Goal: Information Seeking & Learning: Learn about a topic

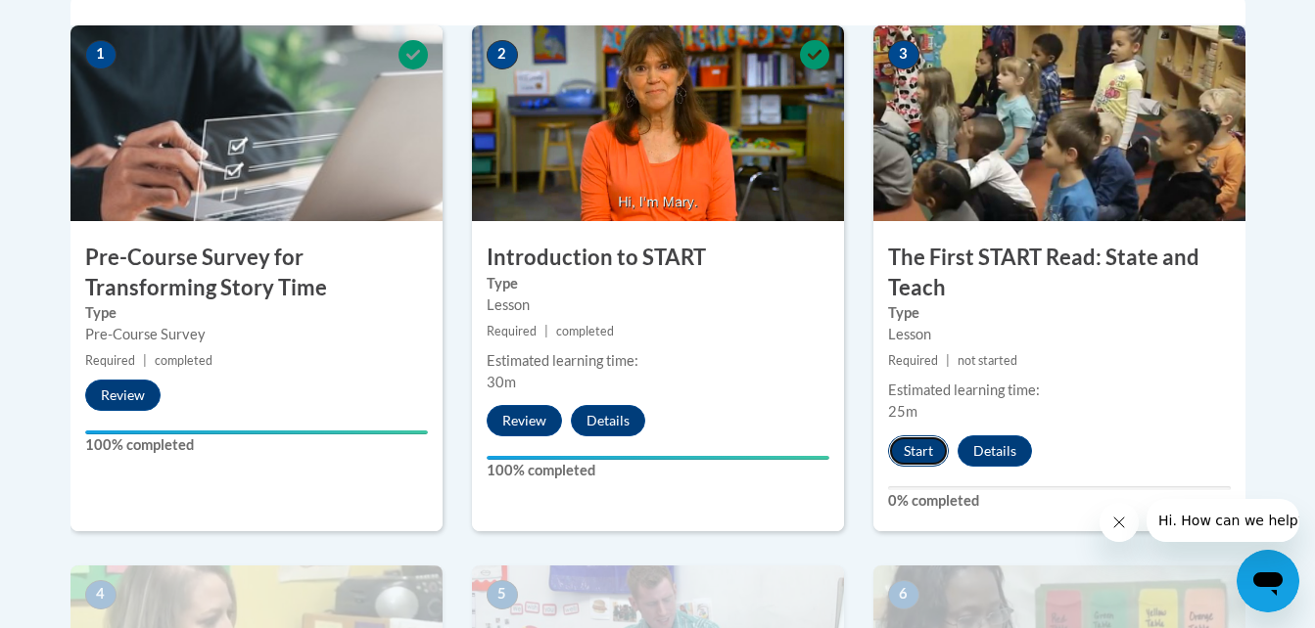
click at [913, 448] on button "Start" at bounding box center [918, 451] width 61 height 31
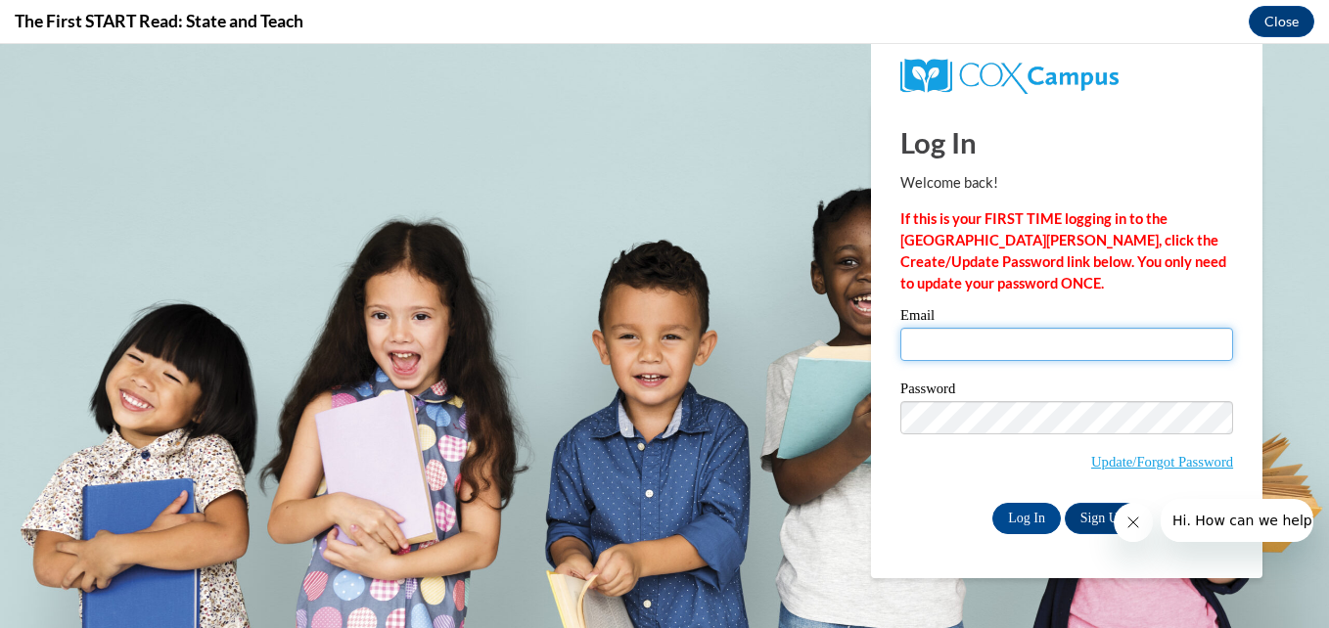
click at [958, 351] on input "Email" at bounding box center [1066, 344] width 333 height 33
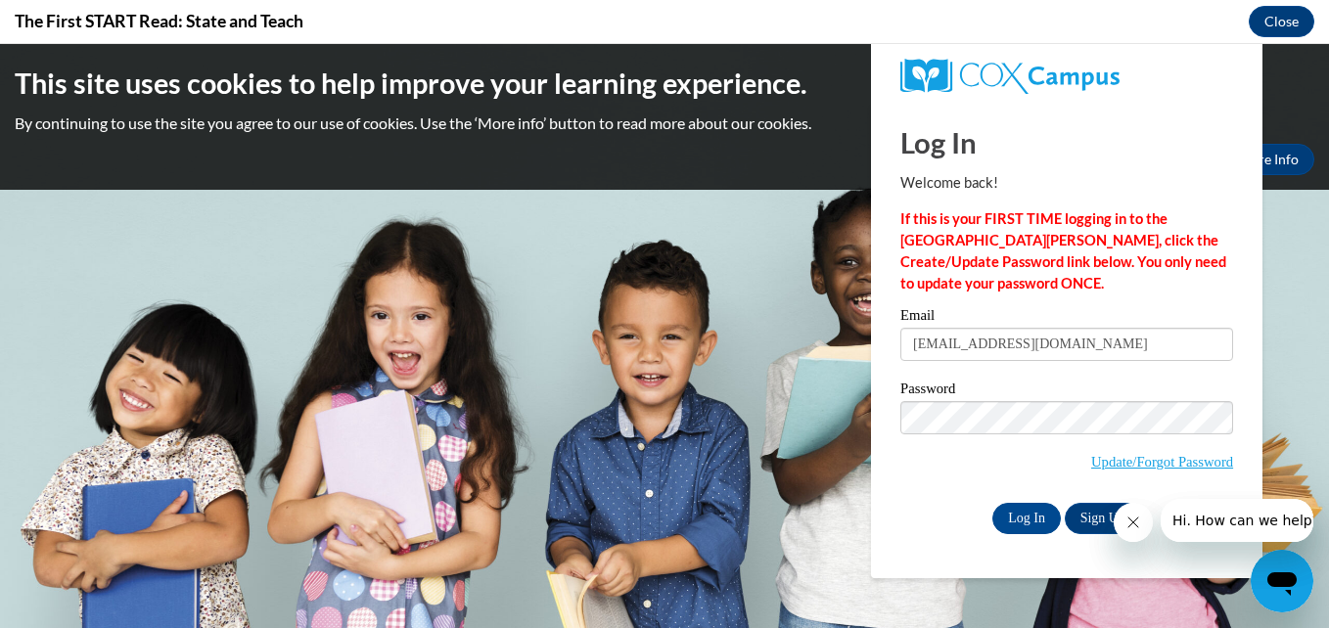
type input "foitzike17@gmail.com"
click at [993, 503] on input "Log In" at bounding box center [1027, 518] width 69 height 31
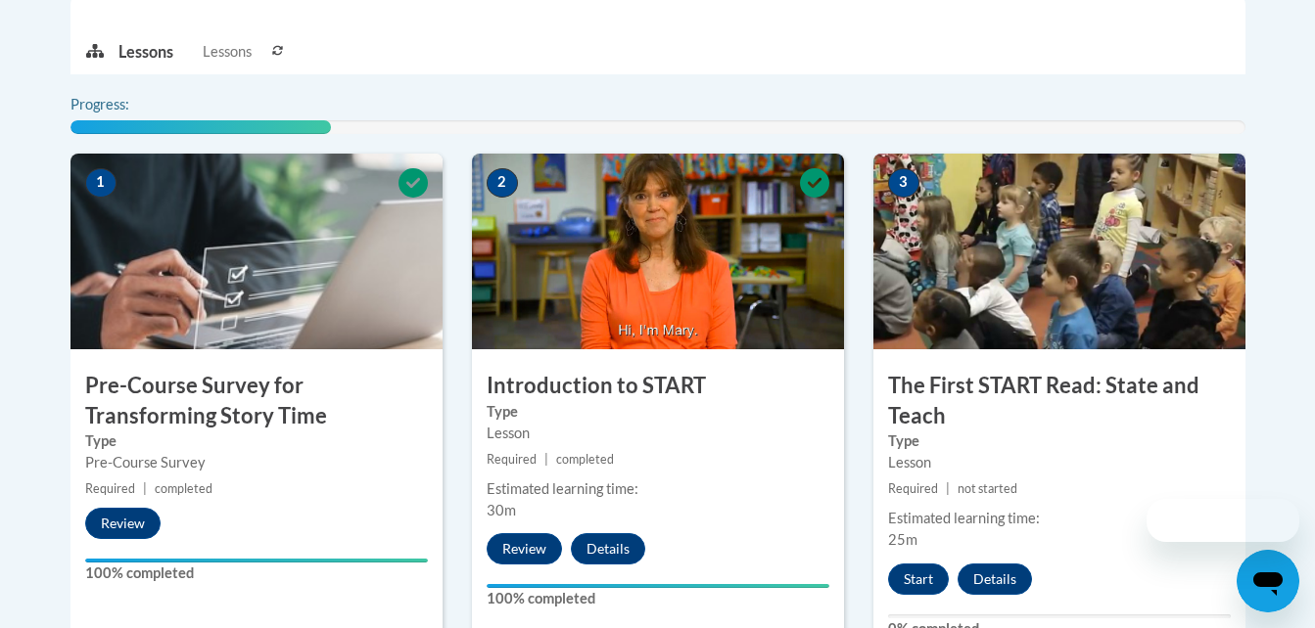
scroll to position [662, 0]
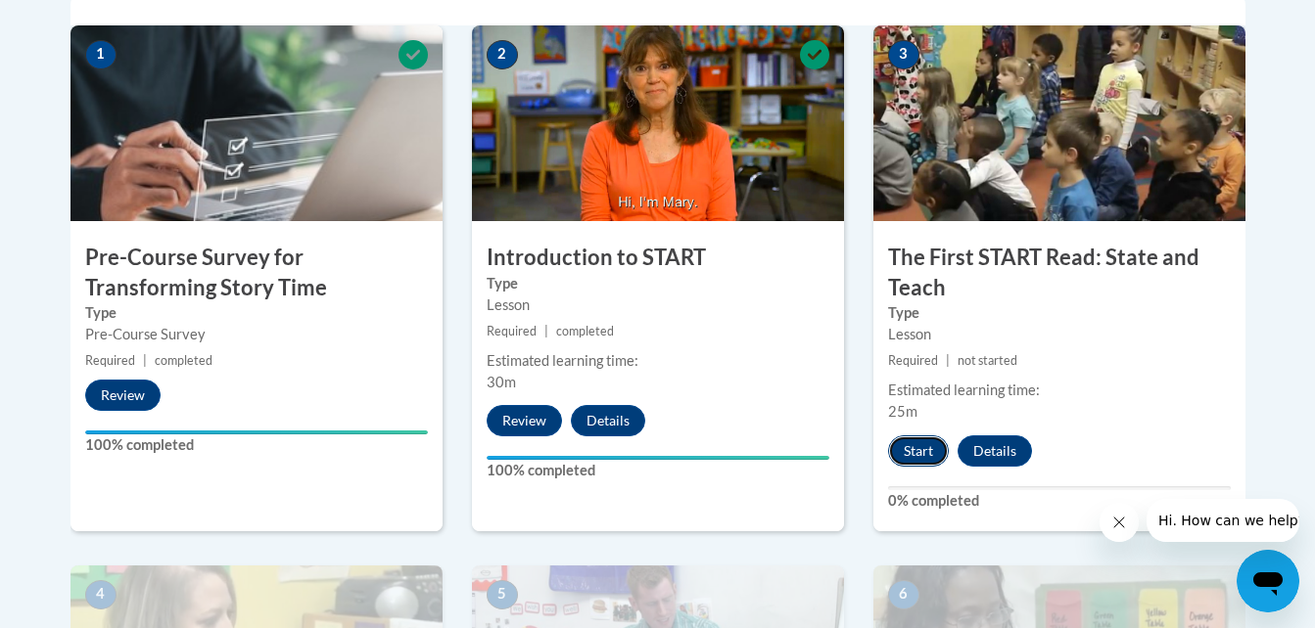
click at [915, 452] on button "Start" at bounding box center [918, 451] width 61 height 31
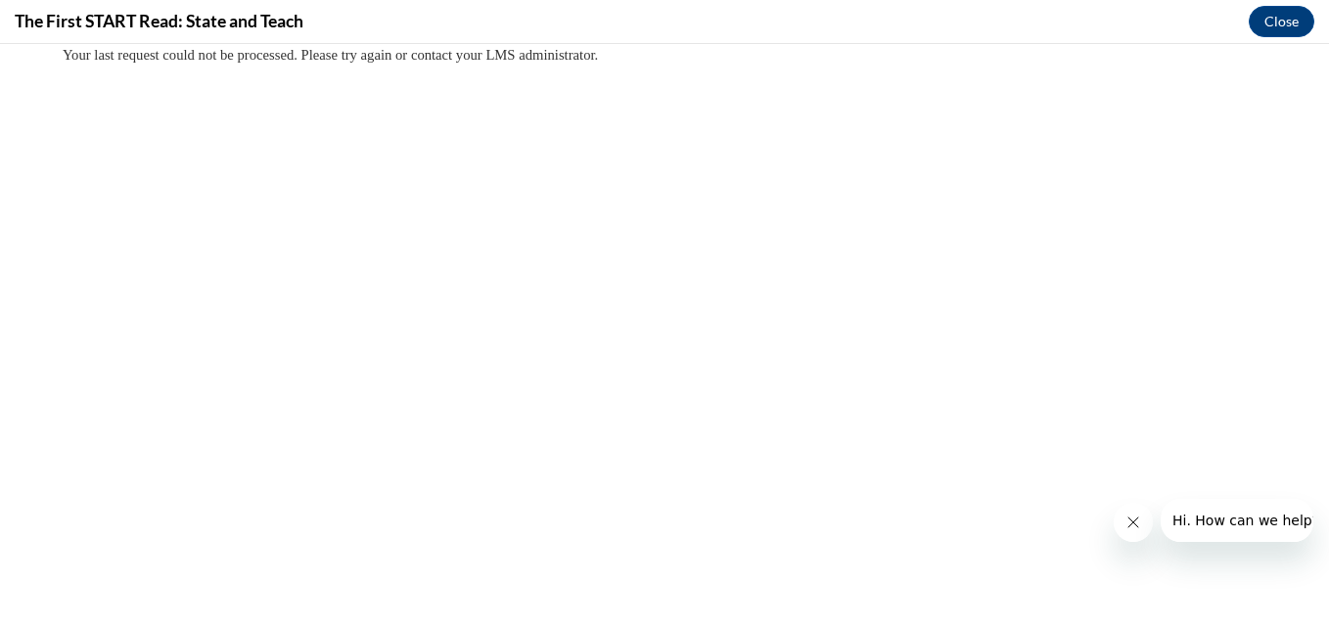
scroll to position [0, 0]
click at [1276, 25] on button "Close" at bounding box center [1282, 21] width 66 height 31
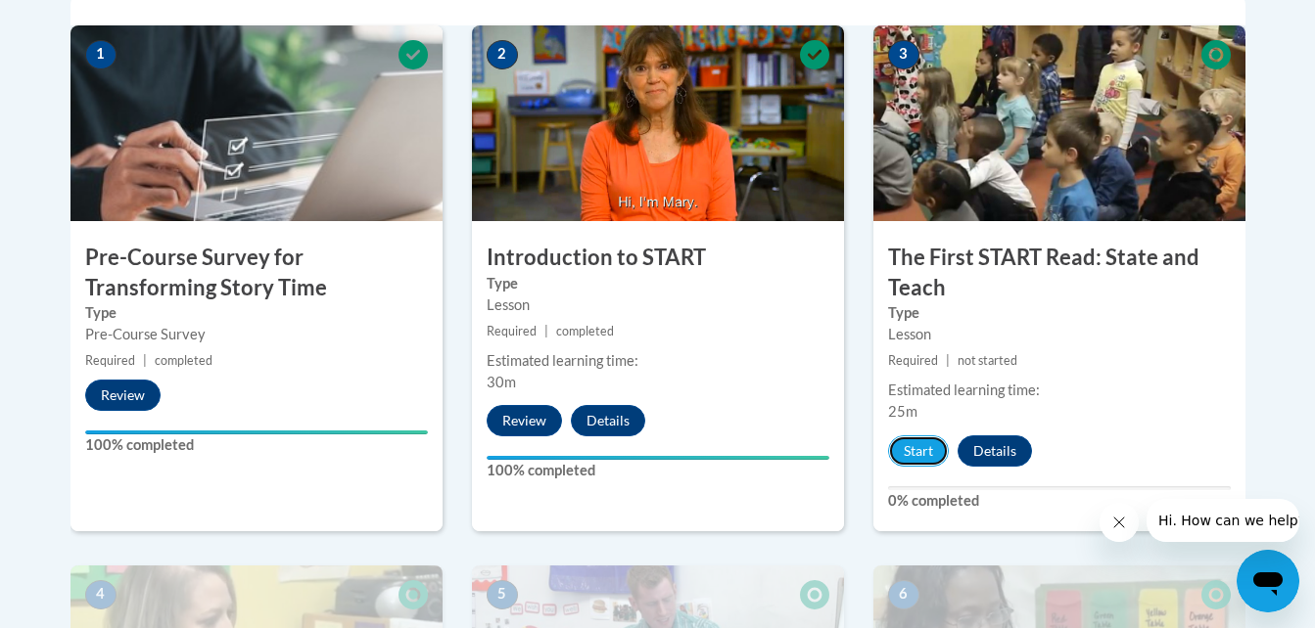
click at [921, 446] on button "Start" at bounding box center [918, 451] width 61 height 31
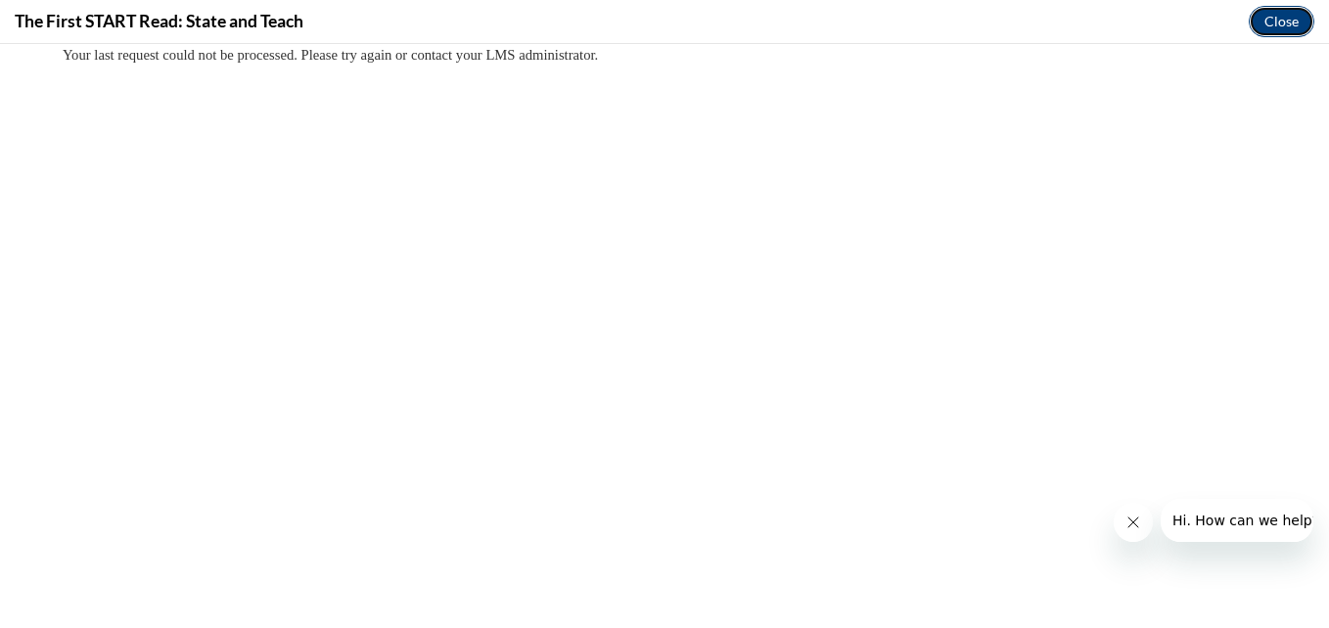
click at [1275, 6] on button "Close" at bounding box center [1282, 21] width 66 height 31
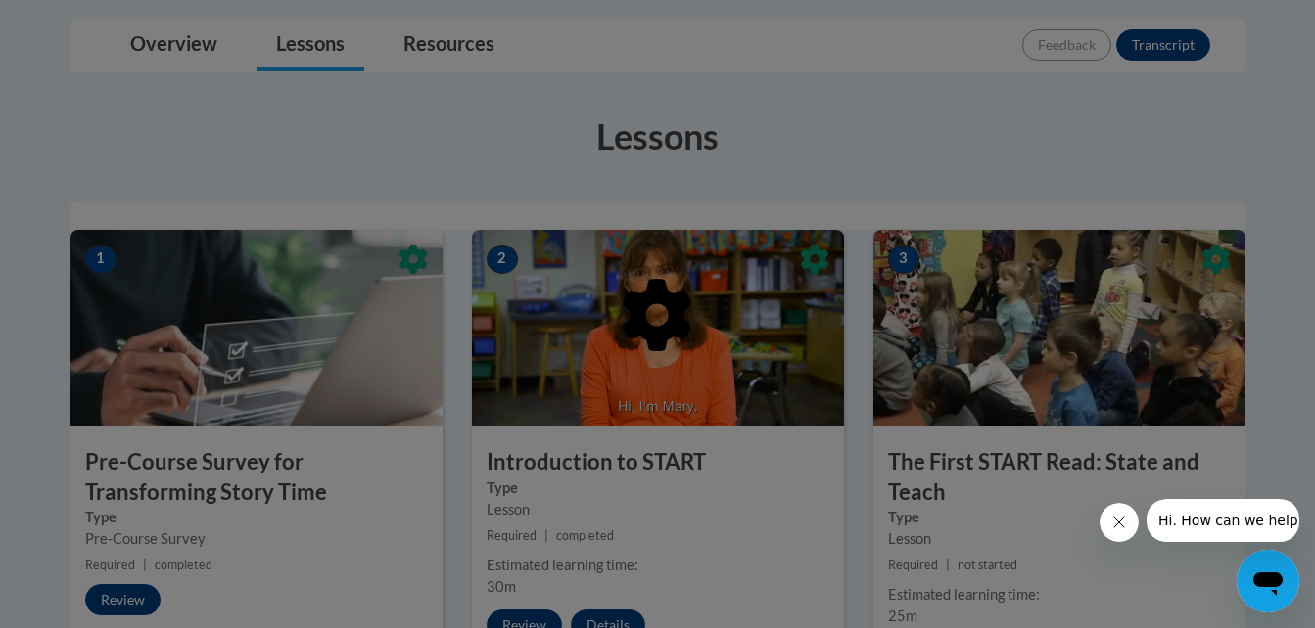
scroll to position [446, 0]
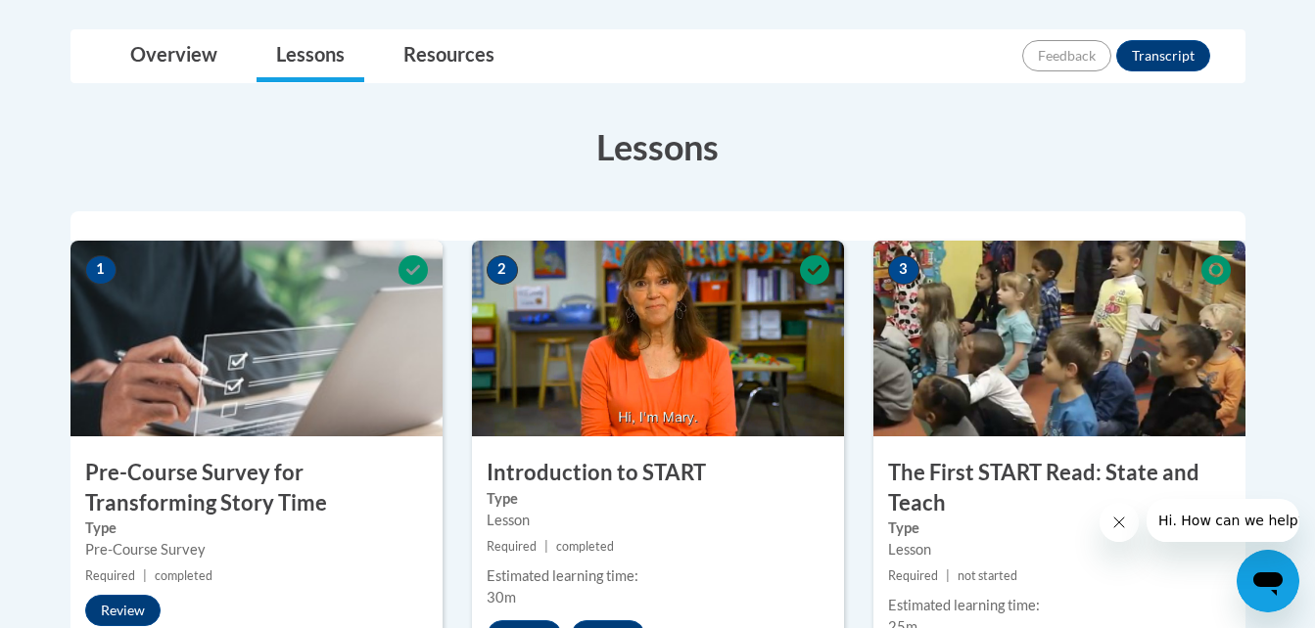
click at [1111, 526] on icon "Close message from company" at bounding box center [1118, 523] width 16 height 16
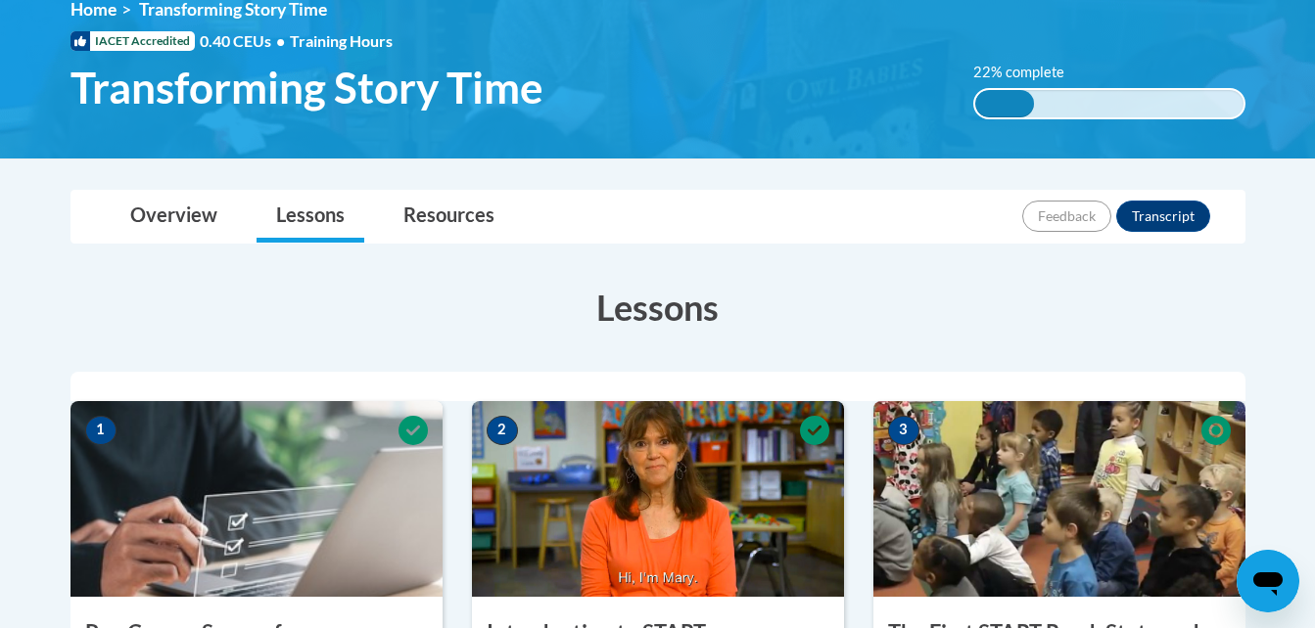
scroll to position [0, 0]
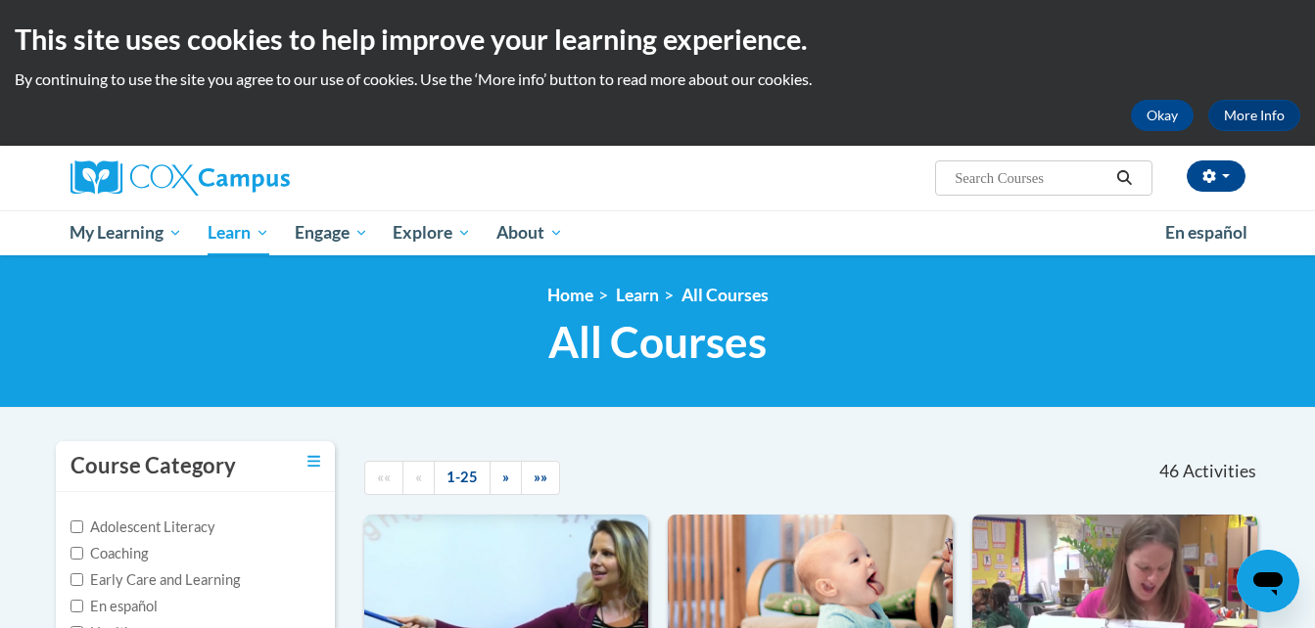
click at [729, 240] on ul "My Learning My Learning My Course Progress Certificates My Action Plans Group D…" at bounding box center [605, 232] width 1094 height 45
click at [1162, 113] on button "Okay" at bounding box center [1162, 115] width 63 height 31
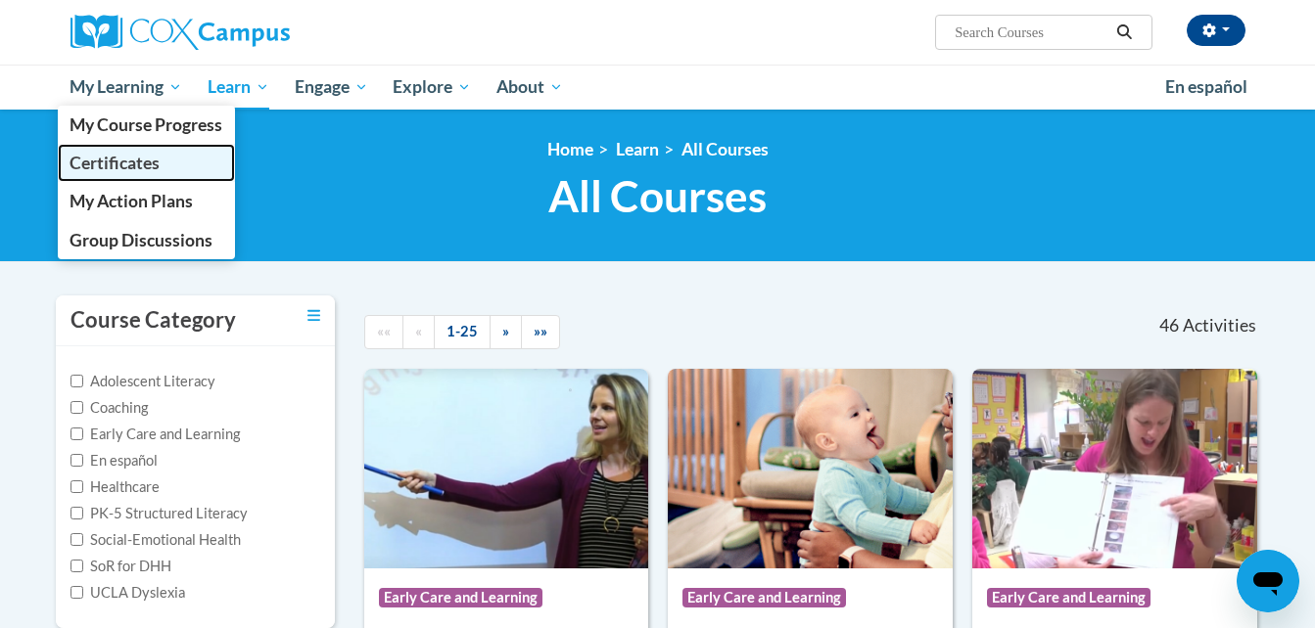
click at [143, 157] on span "Certificates" at bounding box center [114, 163] width 90 height 21
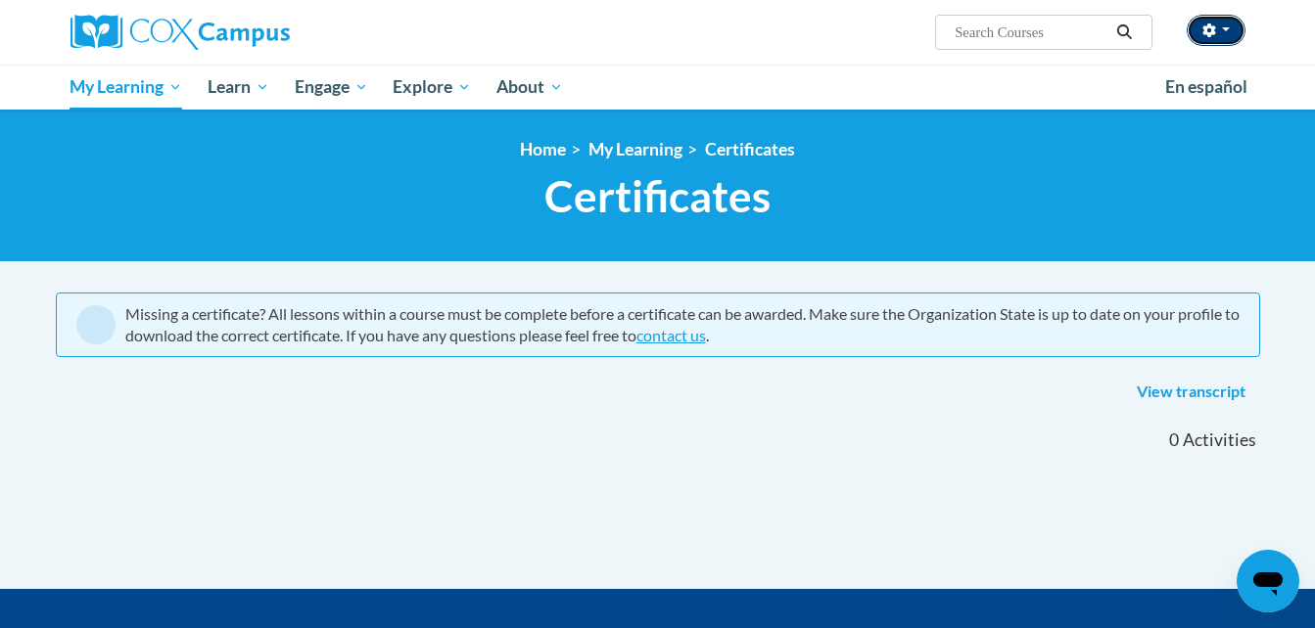
click at [1231, 38] on button "button" at bounding box center [1215, 30] width 59 height 31
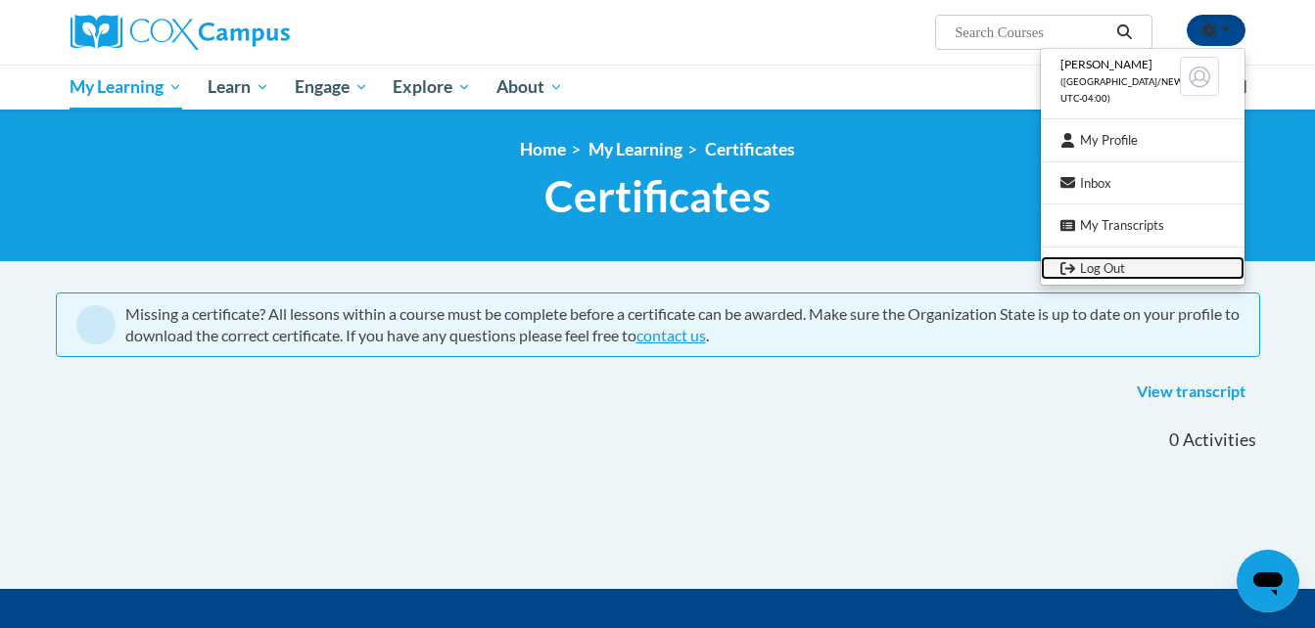
click at [1111, 258] on link "Log Out" at bounding box center [1142, 268] width 204 height 24
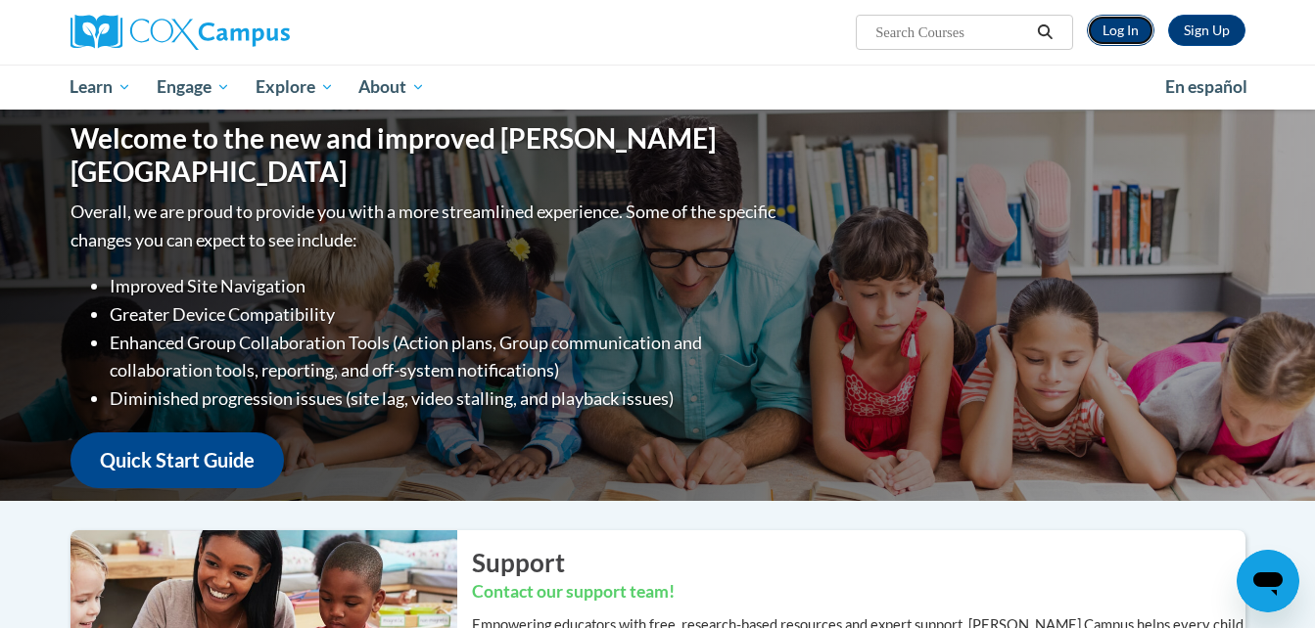
click at [1109, 31] on link "Log In" at bounding box center [1120, 30] width 68 height 31
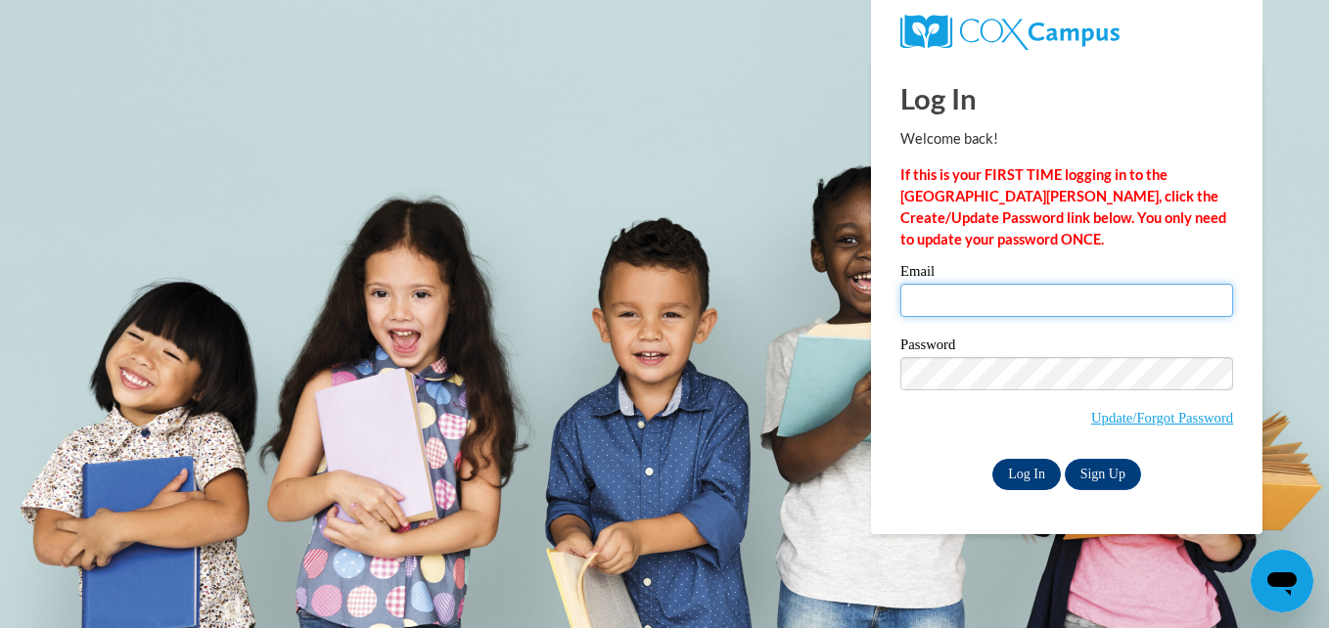
type input "[EMAIL_ADDRESS][DOMAIN_NAME]"
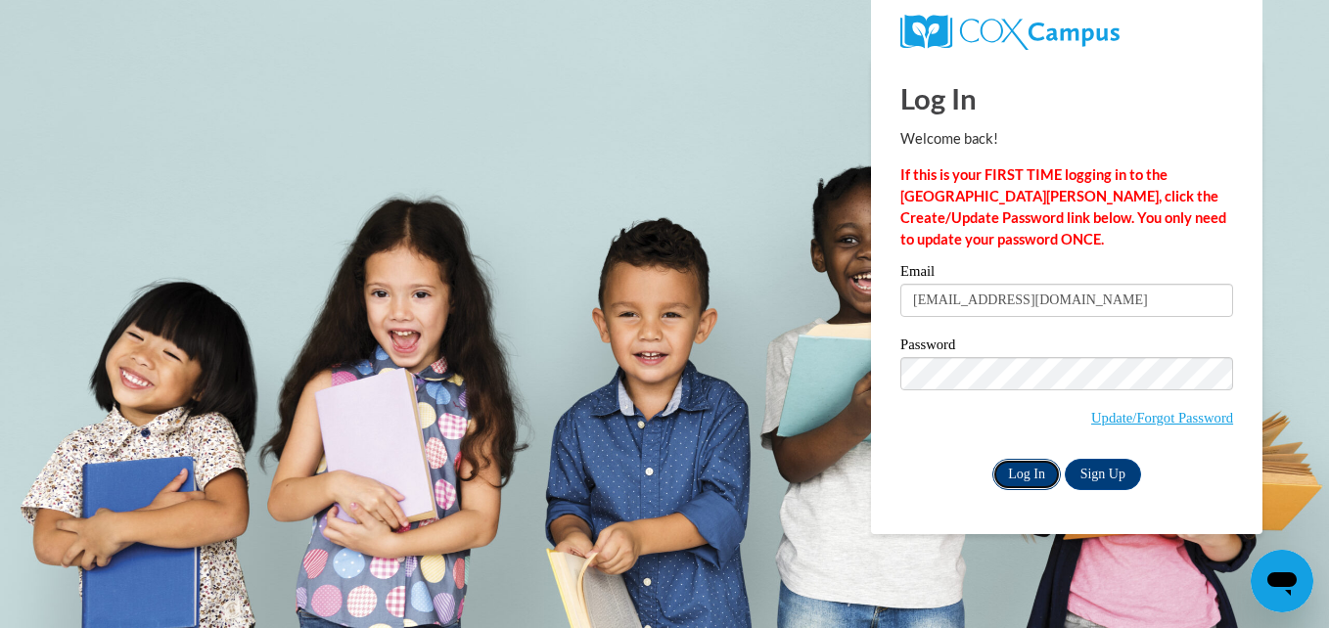
click at [1025, 480] on input "Log In" at bounding box center [1027, 474] width 69 height 31
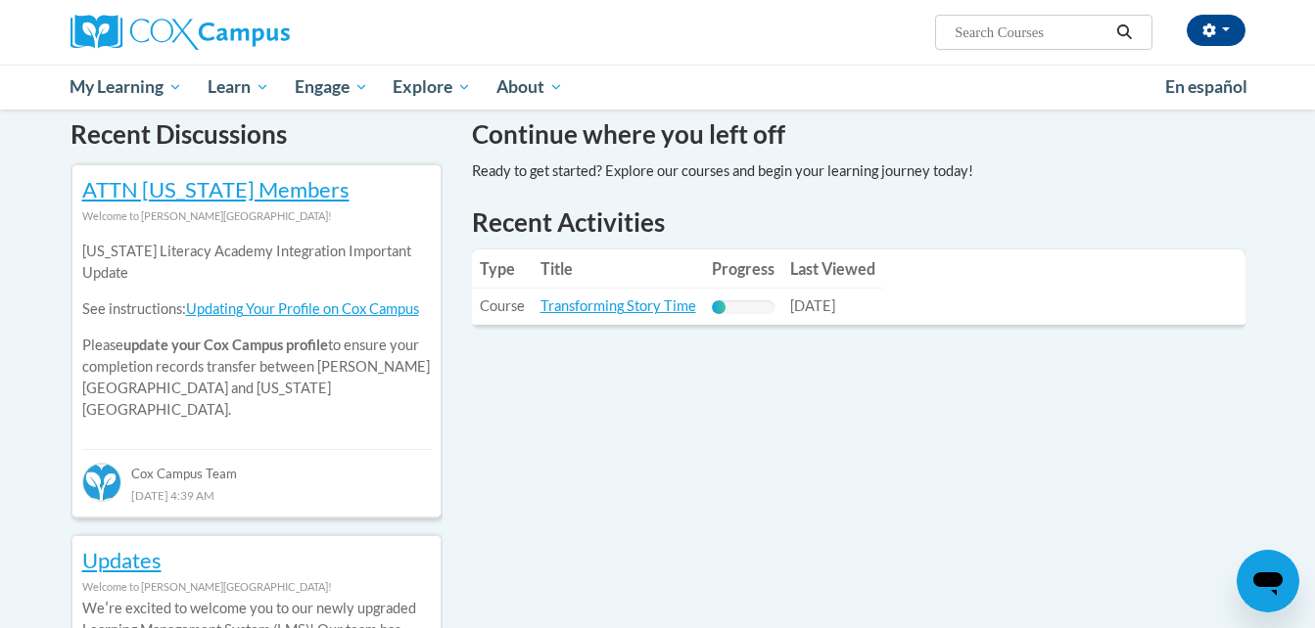
scroll to position [602, 0]
click at [593, 304] on link "Transforming Story Time" at bounding box center [618, 305] width 156 height 17
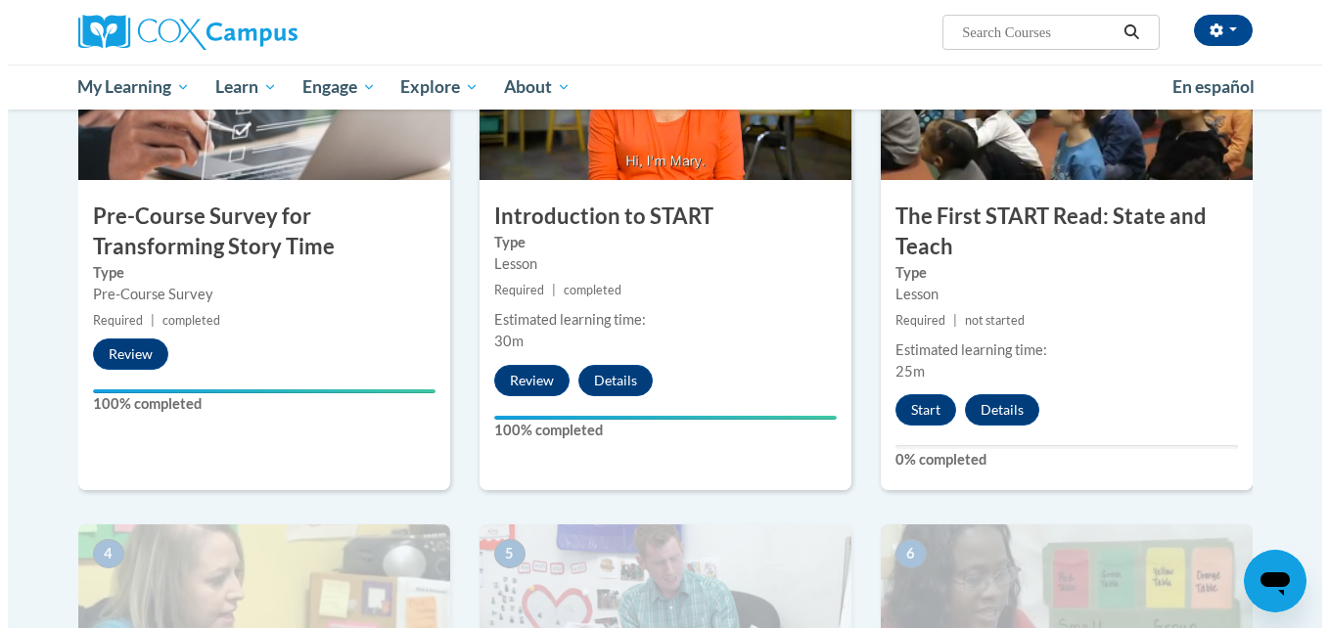
scroll to position [557, 0]
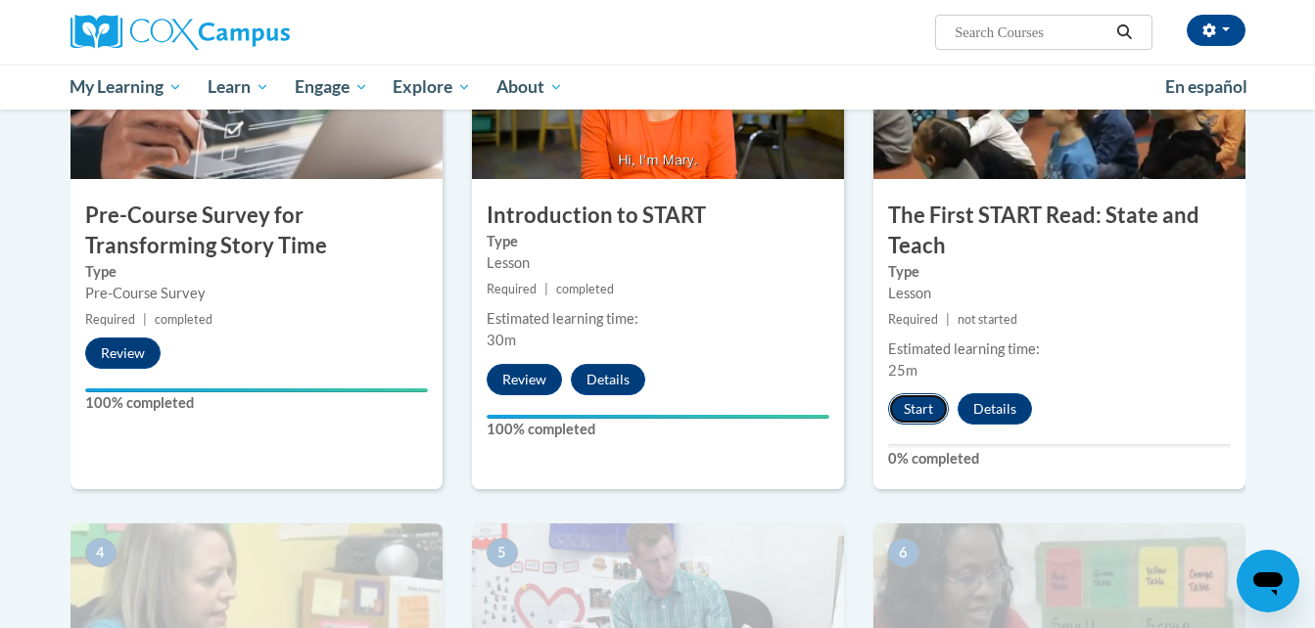
click at [906, 411] on button "Start" at bounding box center [918, 408] width 61 height 31
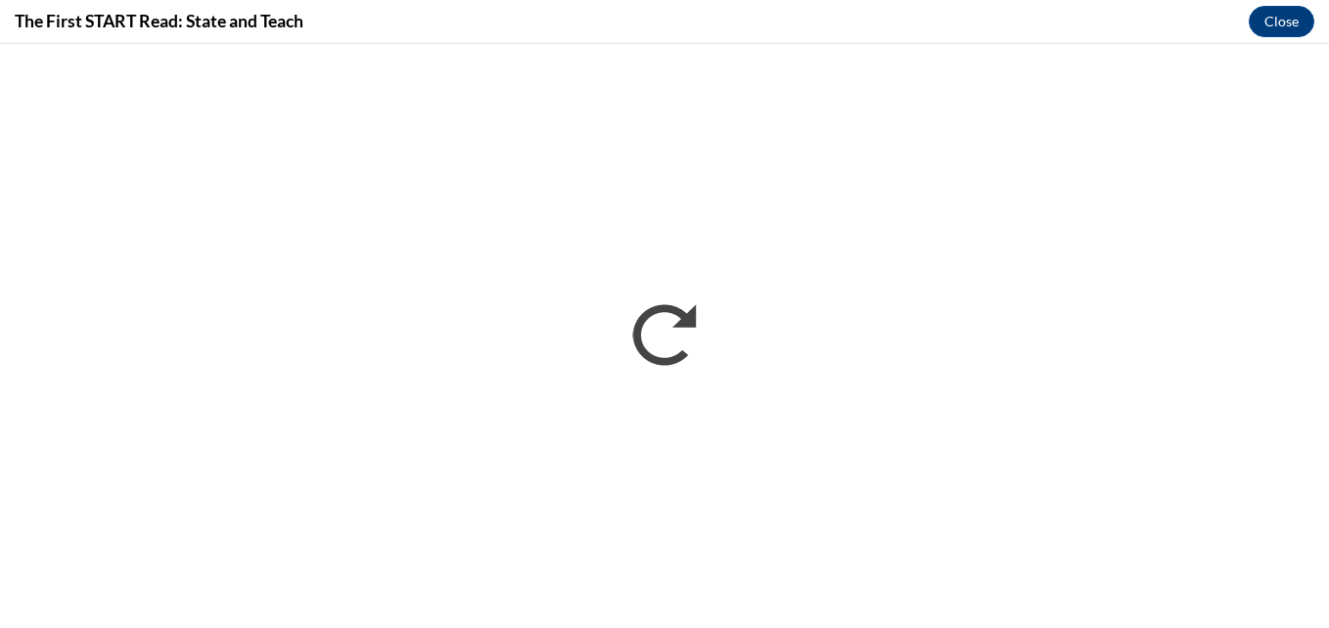
scroll to position [0, 0]
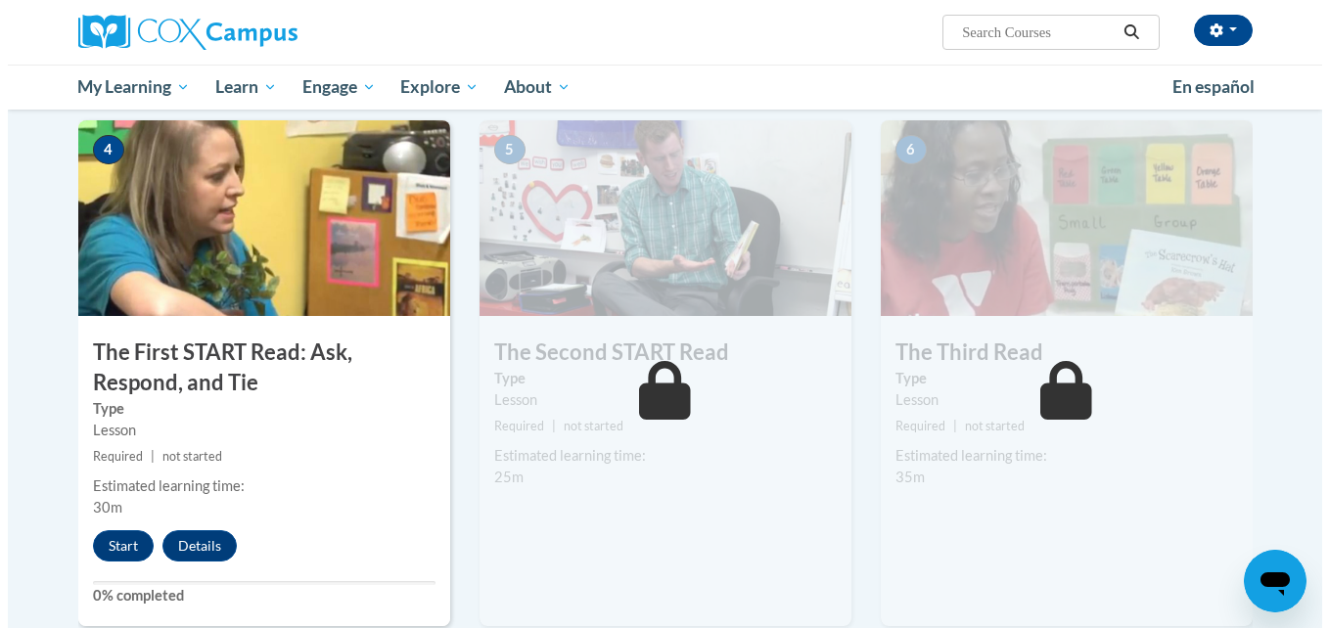
scroll to position [961, 0]
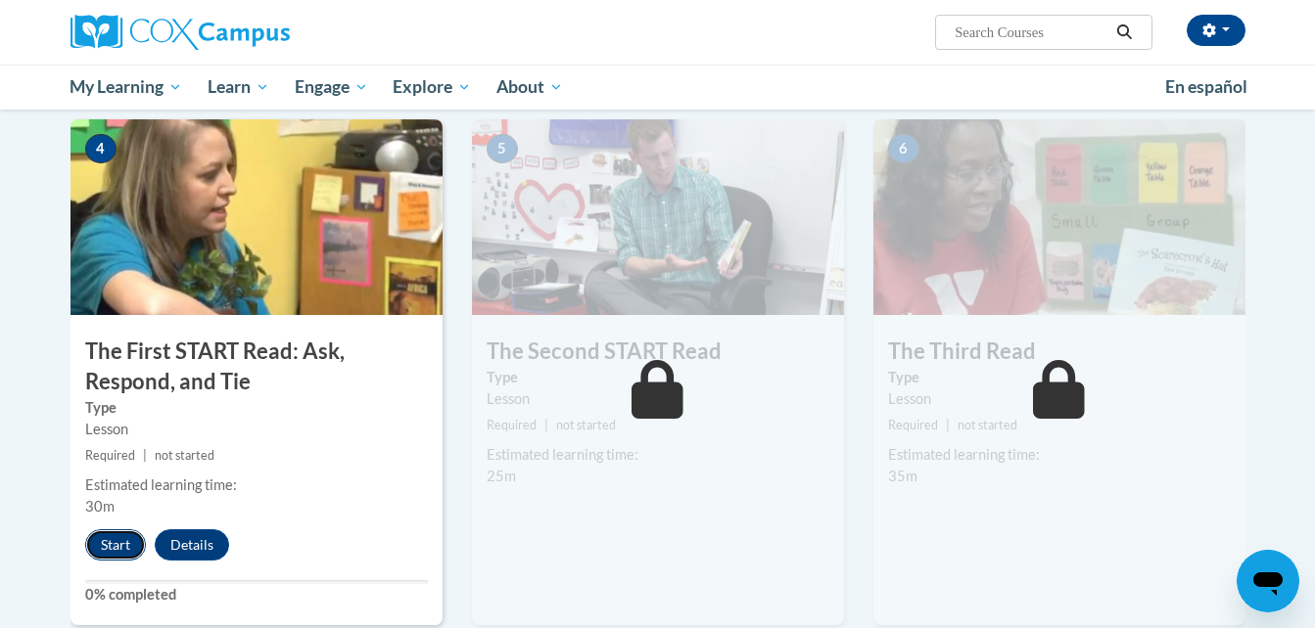
click at [112, 545] on button "Start" at bounding box center [115, 545] width 61 height 31
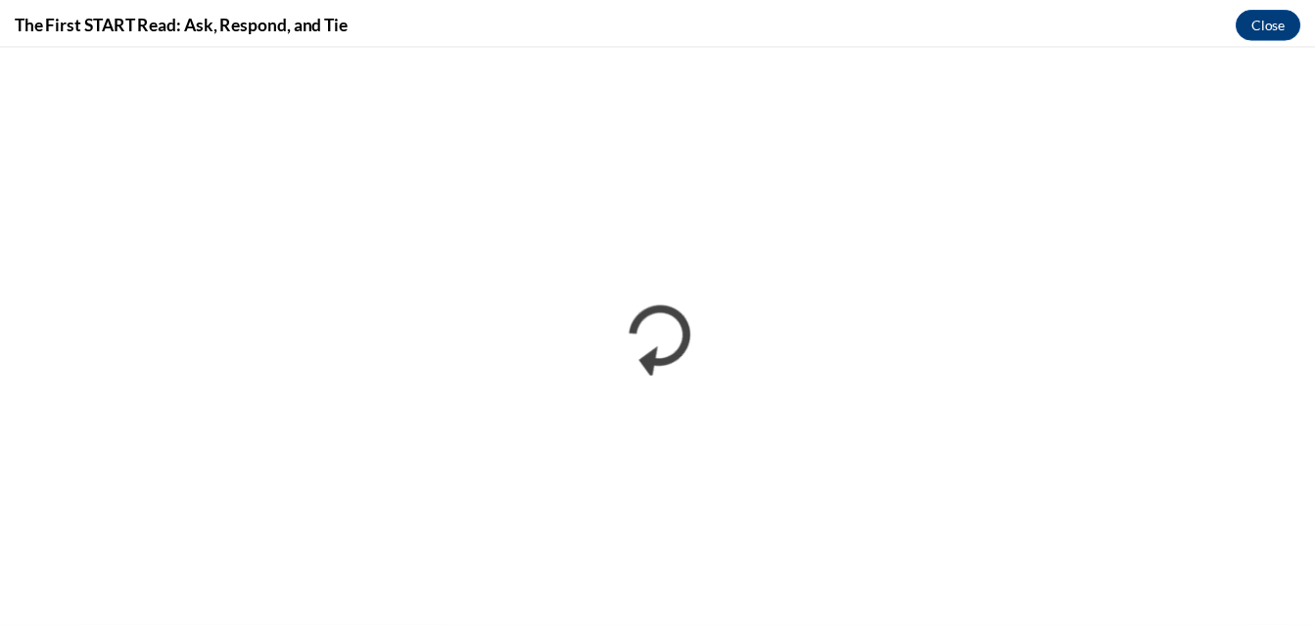
scroll to position [0, 0]
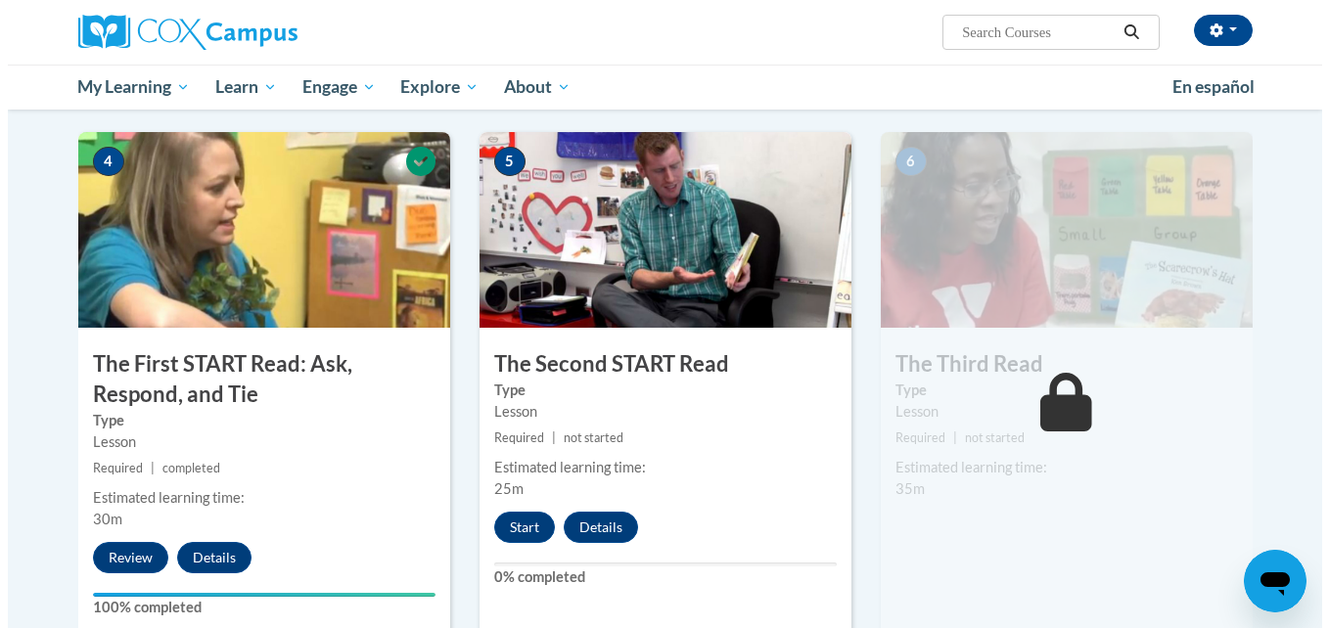
scroll to position [953, 0]
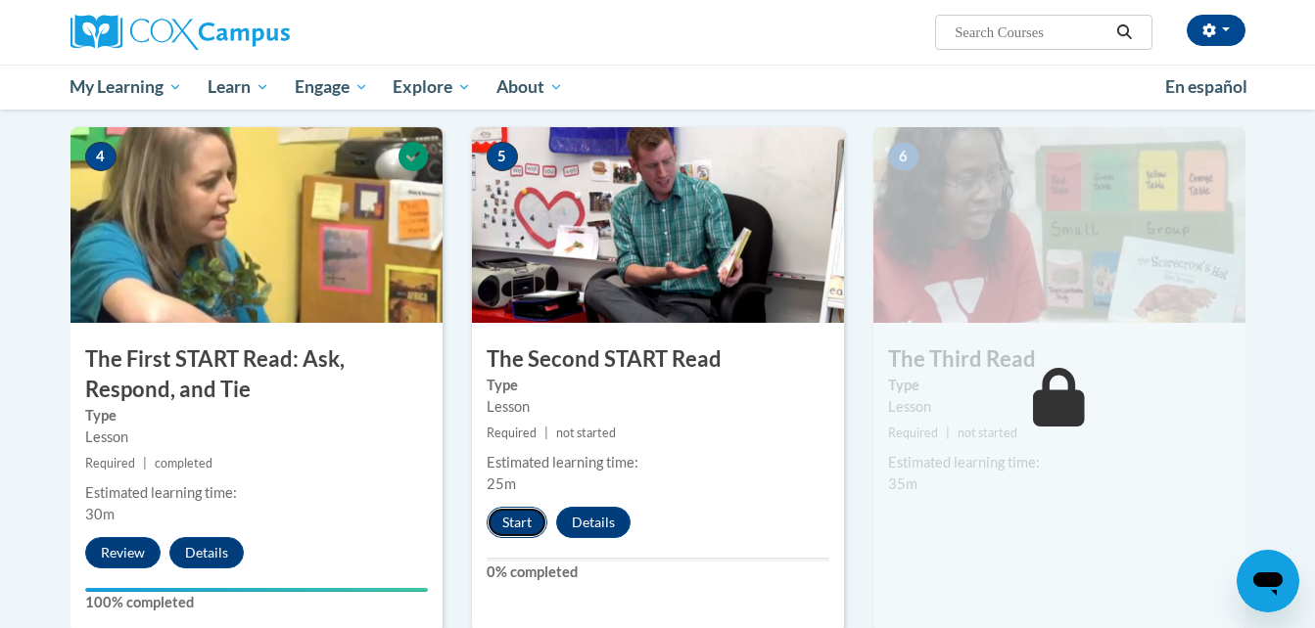
click at [506, 517] on button "Start" at bounding box center [516, 522] width 61 height 31
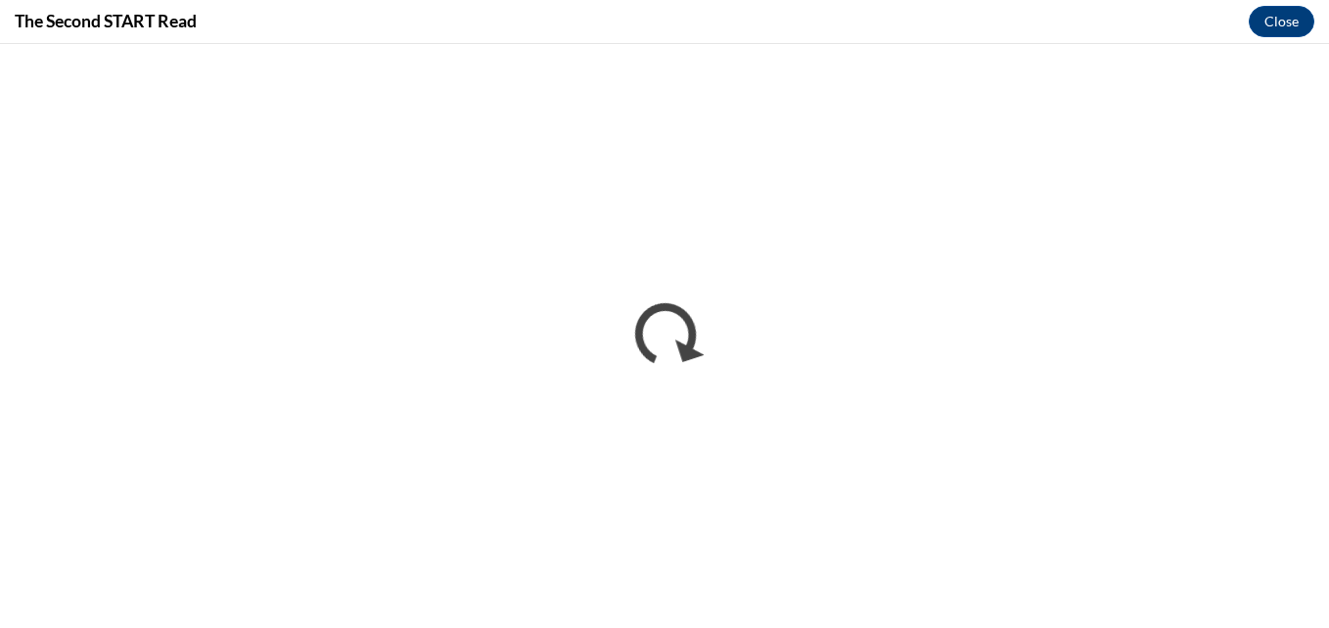
scroll to position [0, 0]
